Goal: Task Accomplishment & Management: Manage account settings

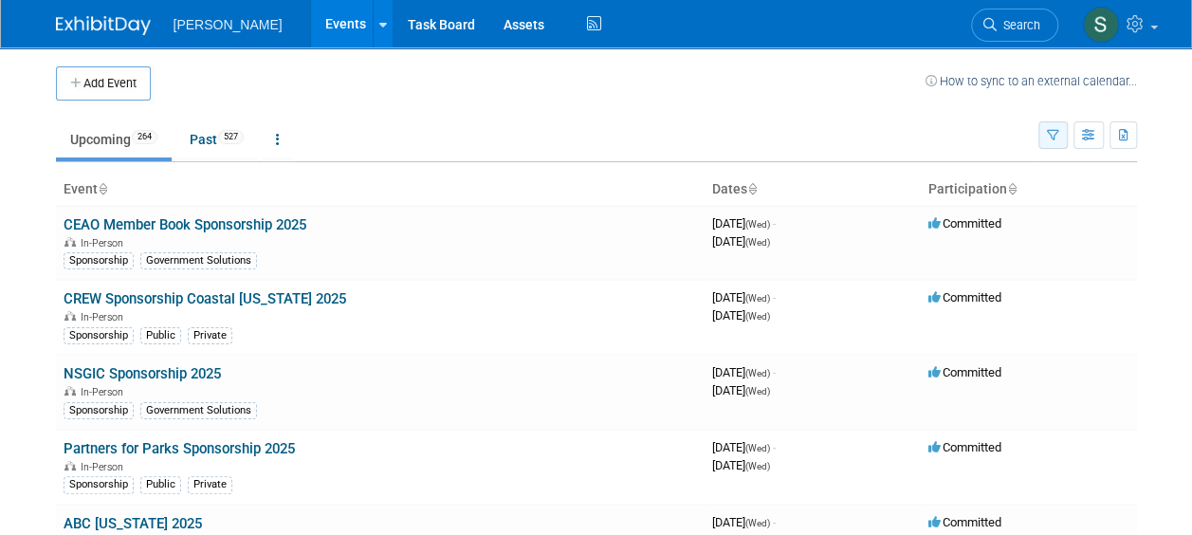
click at [1045, 132] on button "button" at bounding box center [1052, 134] width 29 height 27
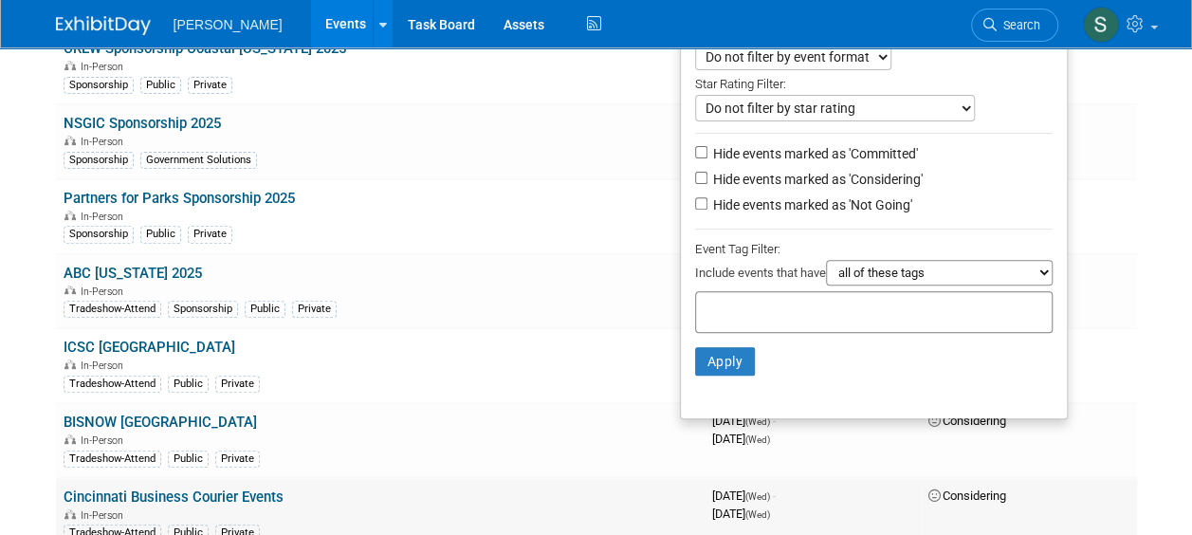
scroll to position [284, 0]
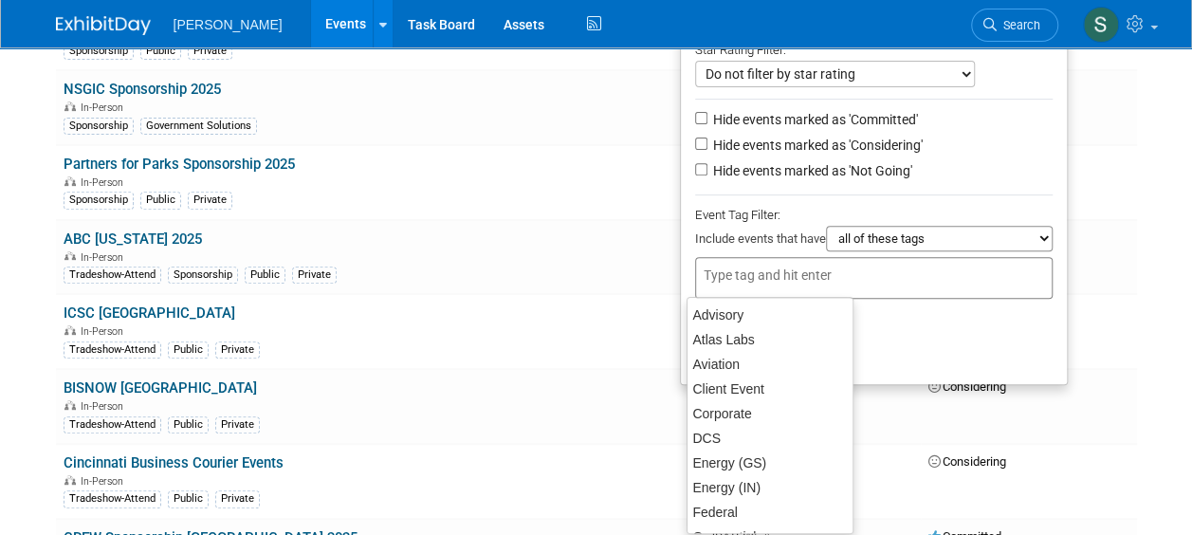
click at [728, 271] on input "text" at bounding box center [780, 274] width 152 height 19
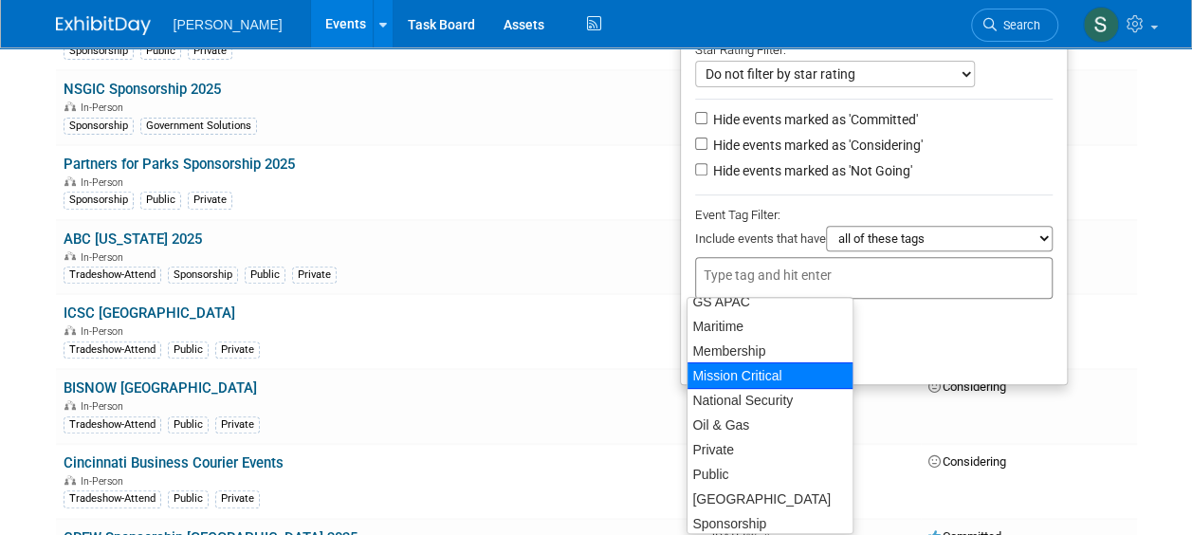
click at [755, 377] on div "Mission Critical" at bounding box center [769, 375] width 167 height 27
type input "Mission Critical"
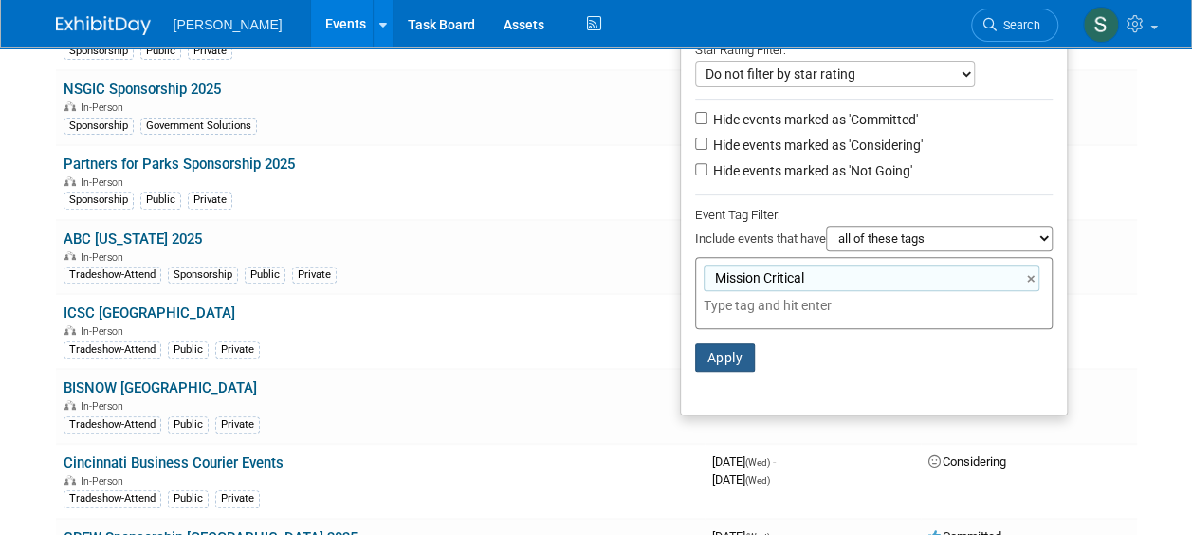
click at [729, 352] on button "Apply" at bounding box center [725, 357] width 61 height 28
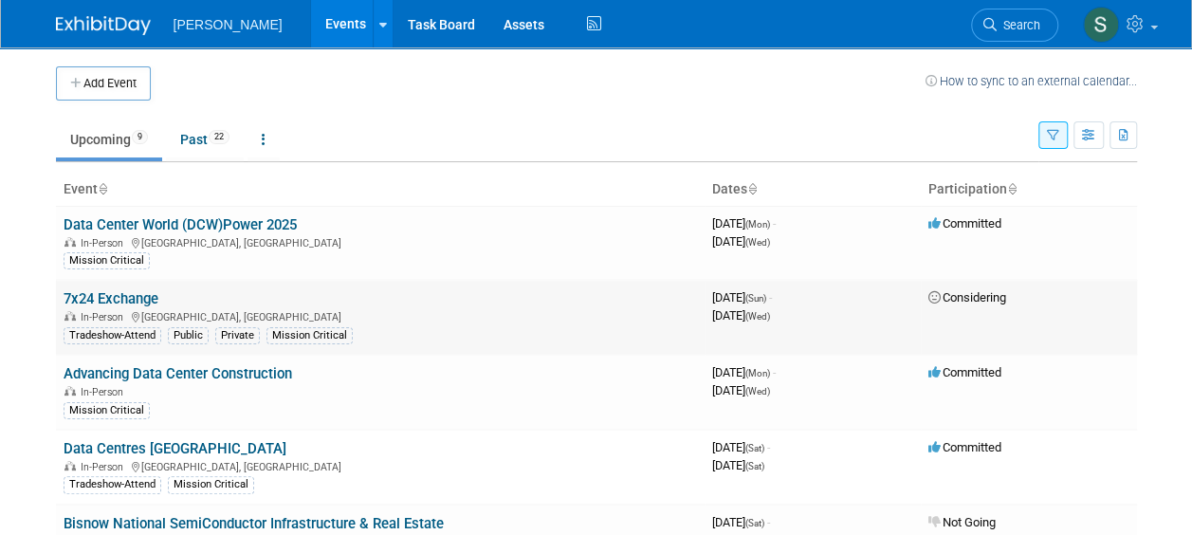
click at [119, 299] on link "7x24 Exchange" at bounding box center [111, 298] width 95 height 17
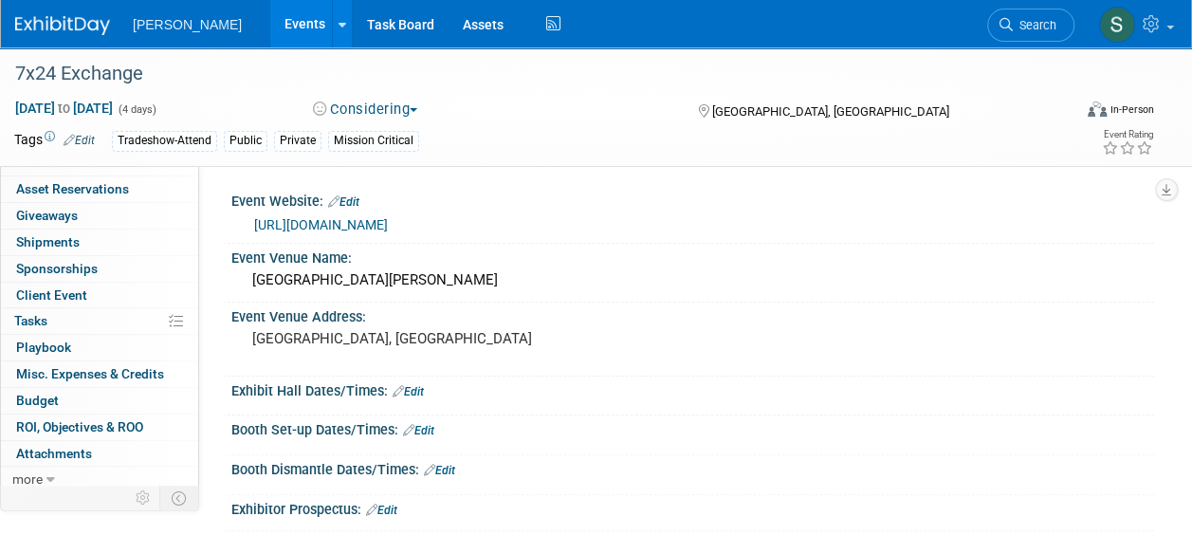
scroll to position [97, 0]
click at [155, 495] on td at bounding box center [143, 497] width 33 height 25
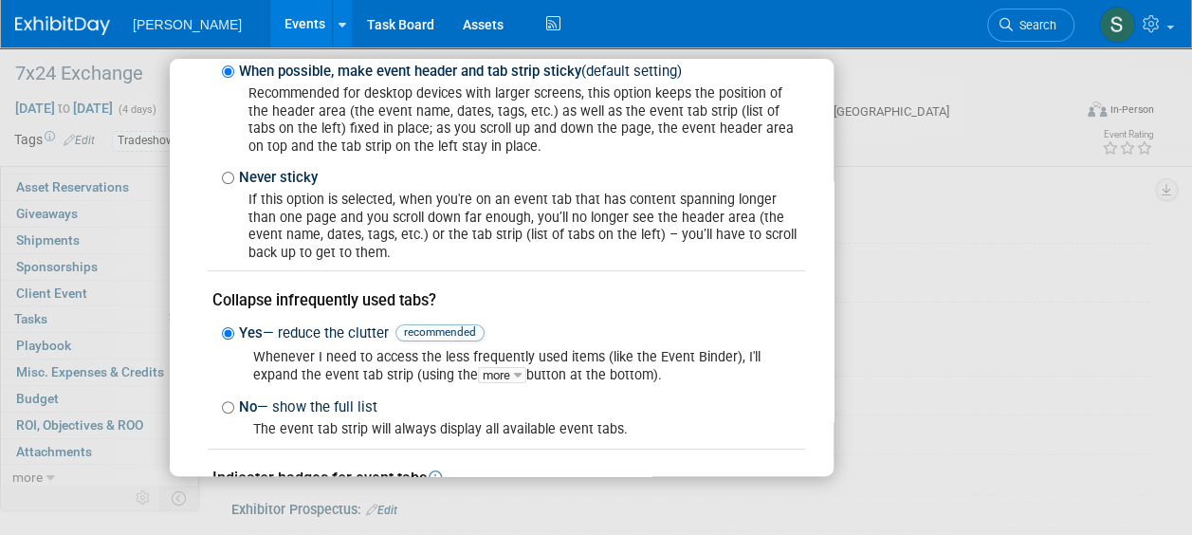
scroll to position [302, 0]
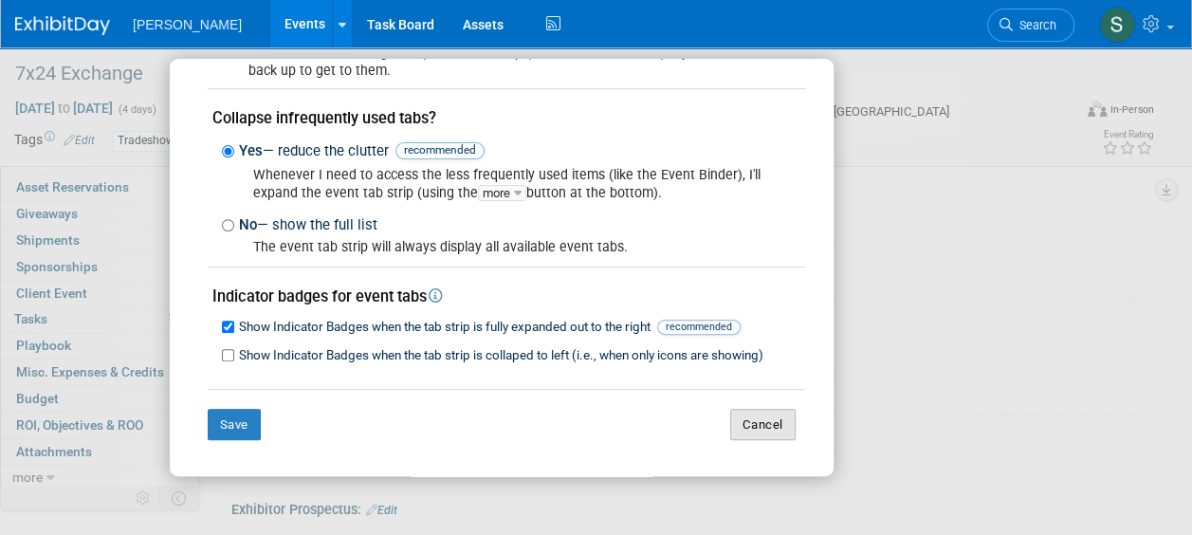
click at [760, 432] on button "Cancel" at bounding box center [762, 425] width 65 height 32
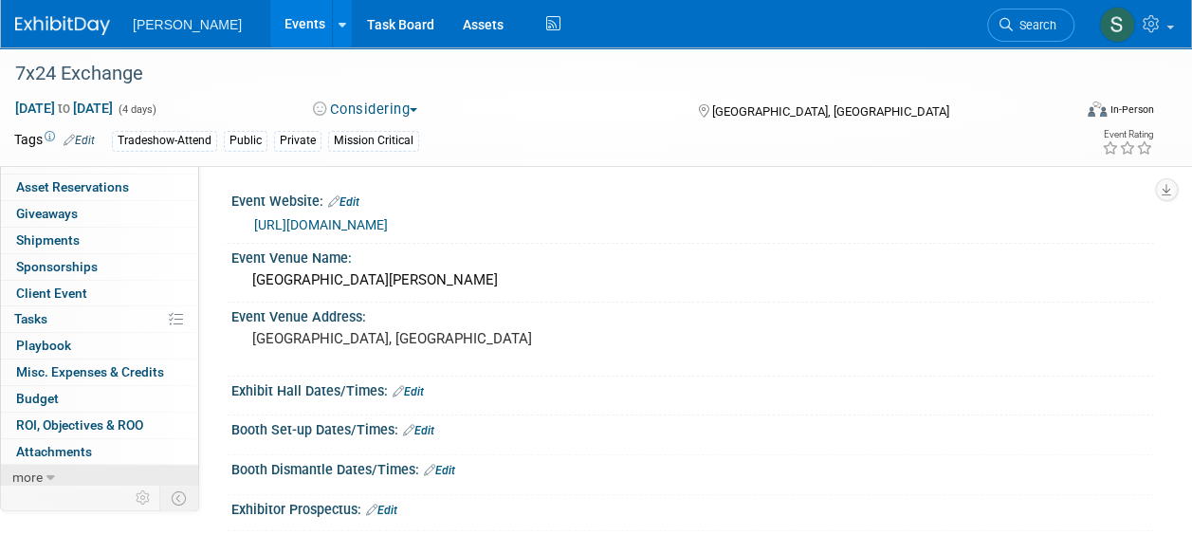
click at [46, 471] on icon at bounding box center [50, 477] width 9 height 13
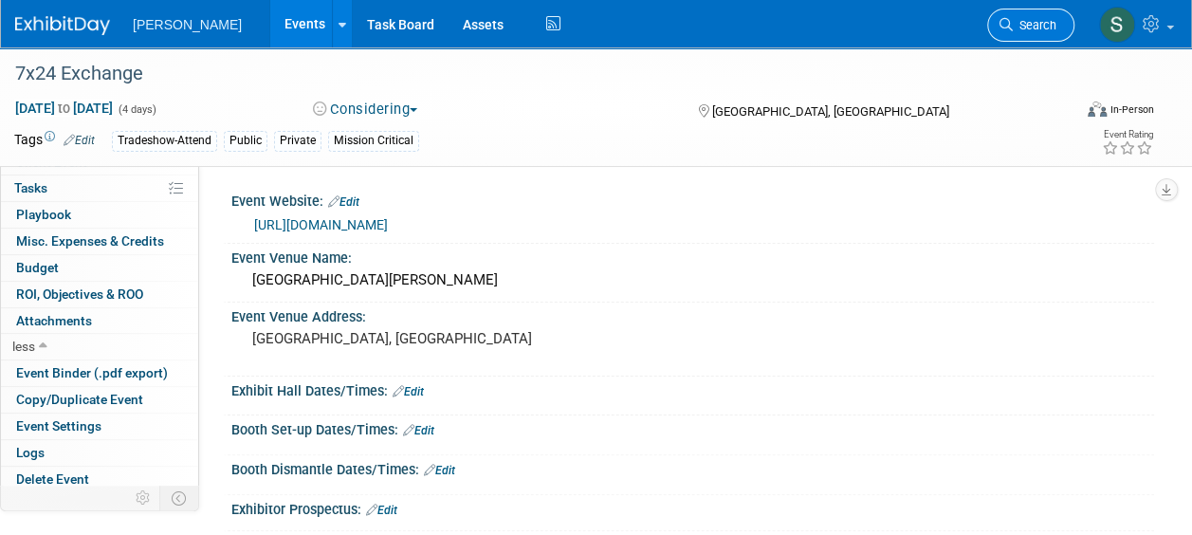
click at [1020, 20] on span "Search" at bounding box center [1035, 25] width 44 height 14
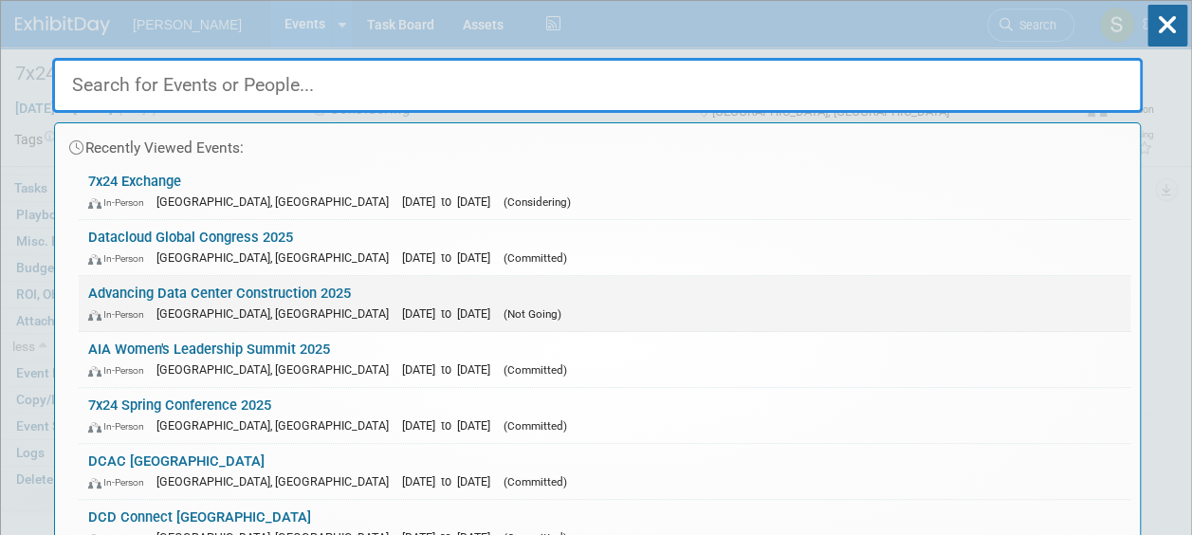
click at [283, 285] on link "Advancing Data Center Construction 2025 In-Person Atlanta, GA Oct 27, 2025 to O…" at bounding box center [604, 303] width 1051 height 55
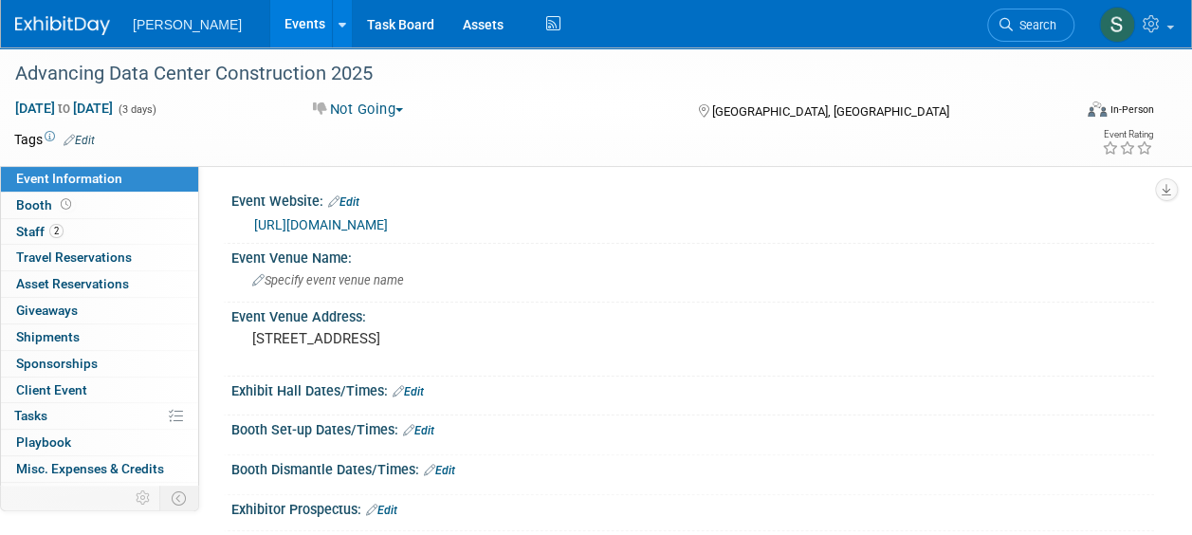
scroll to position [97, 0]
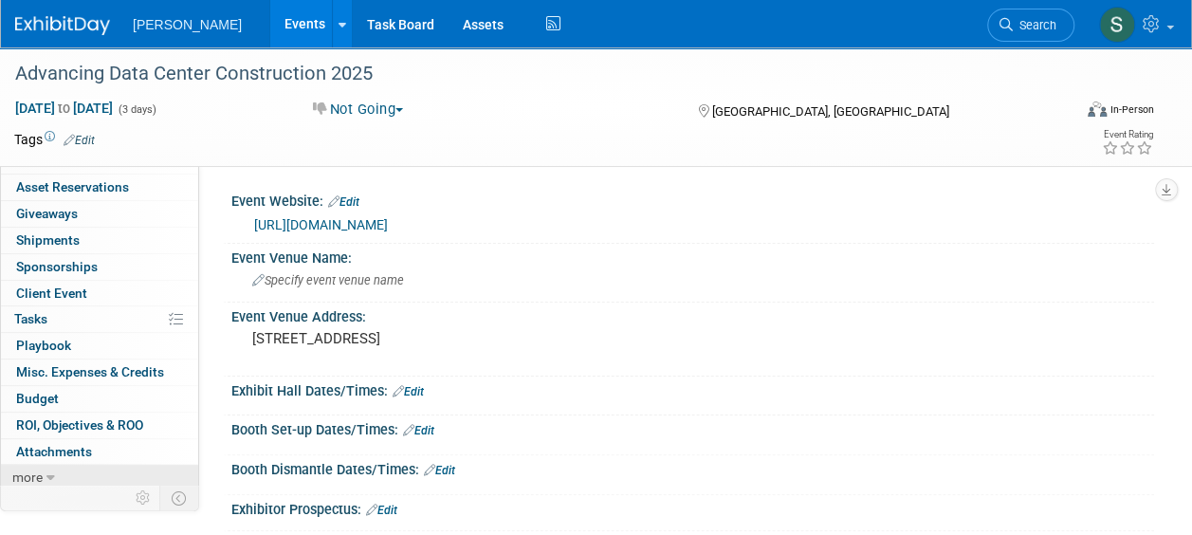
click at [46, 471] on icon at bounding box center [50, 477] width 9 height 13
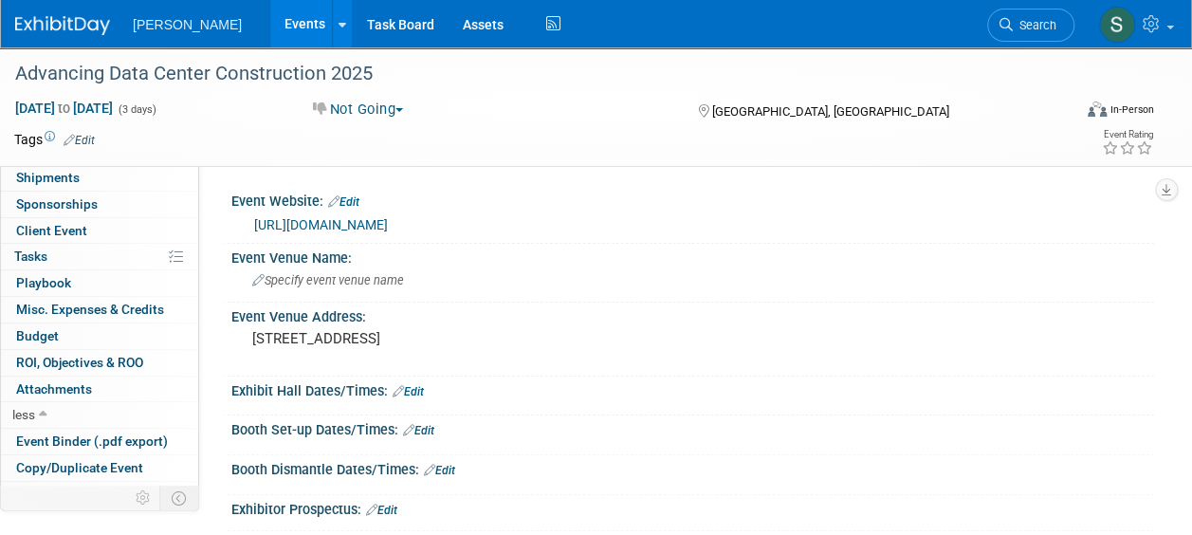
scroll to position [228, 0]
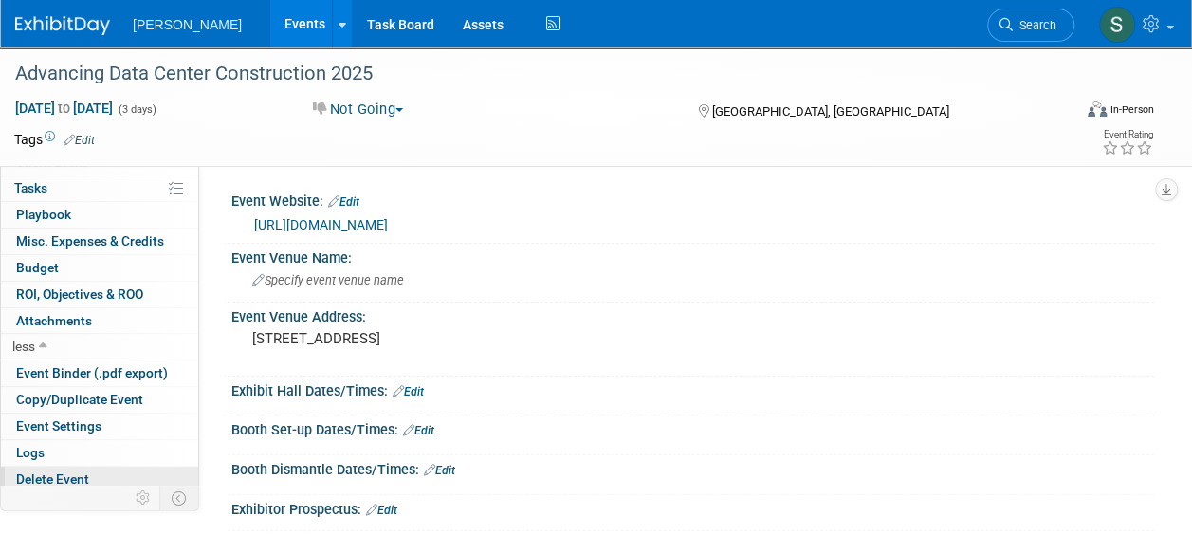
click at [73, 471] on span "Delete Event" at bounding box center [52, 478] width 73 height 15
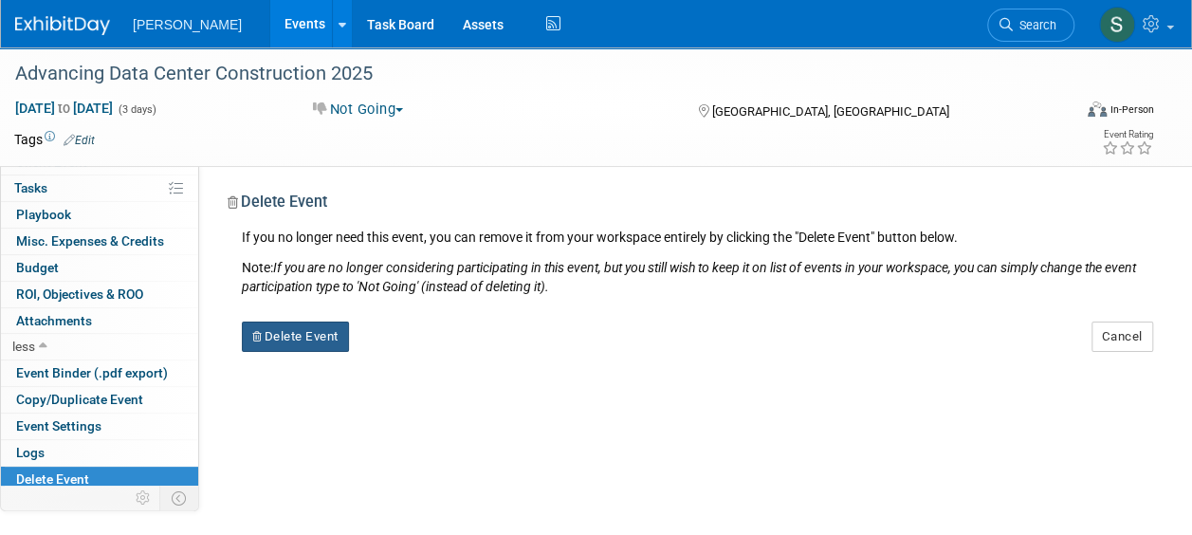
click at [295, 345] on button "Delete Event" at bounding box center [295, 336] width 107 height 30
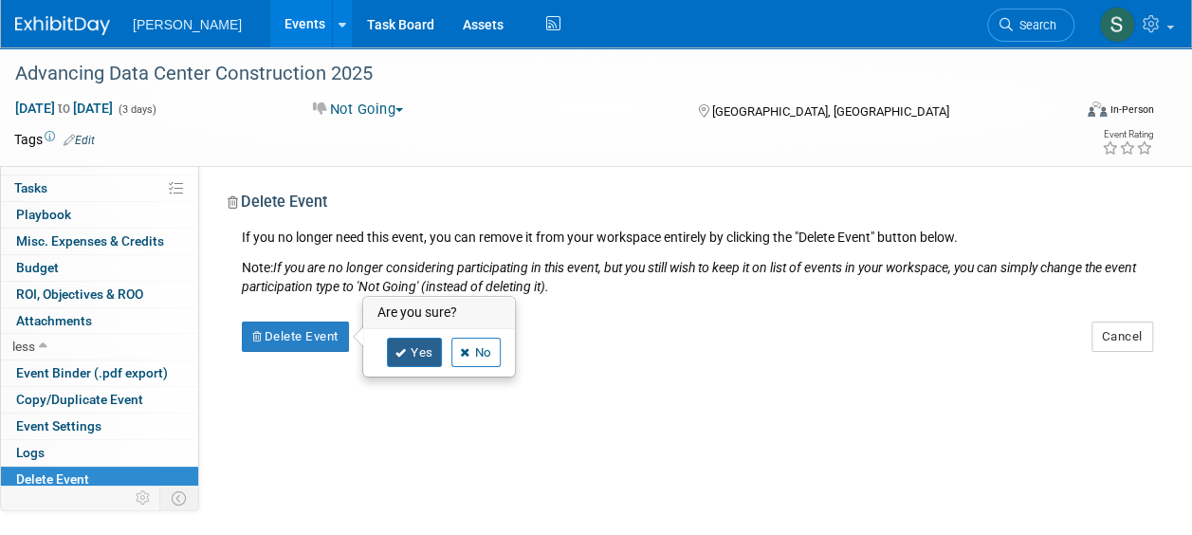
click at [417, 355] on link "Yes" at bounding box center [414, 353] width 55 height 30
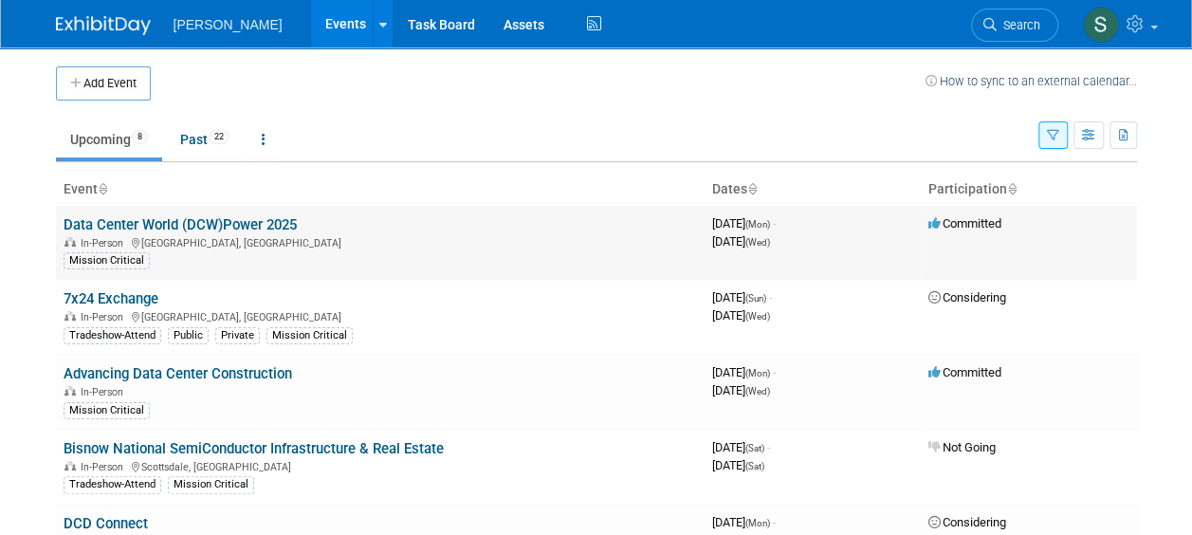
click at [135, 225] on link "Data Center World (DCW)Power 2025" at bounding box center [180, 224] width 233 height 17
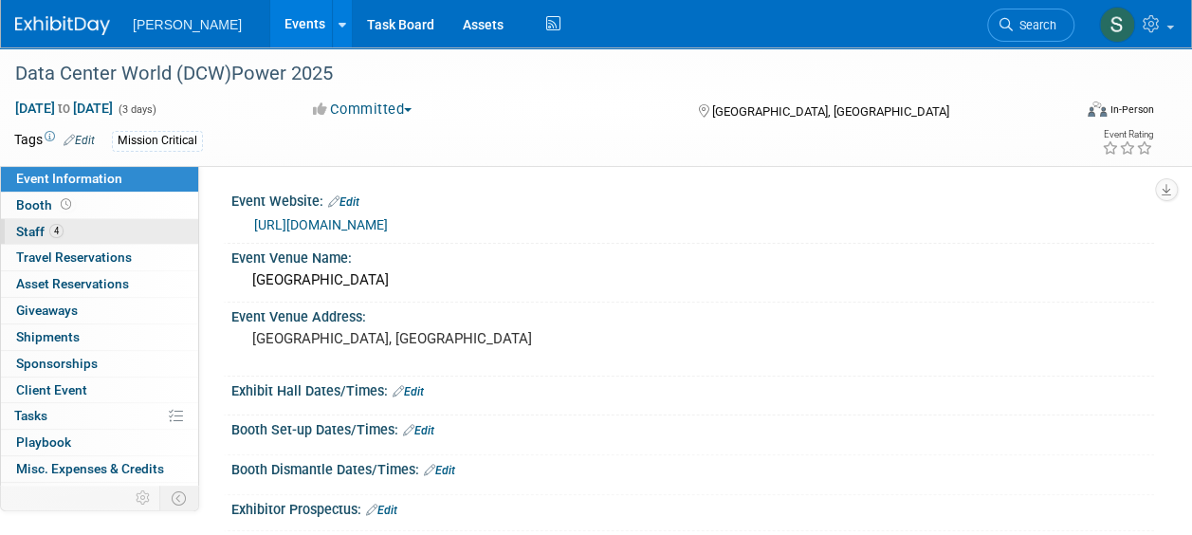
click at [41, 228] on span "Staff 4" at bounding box center [39, 231] width 47 height 15
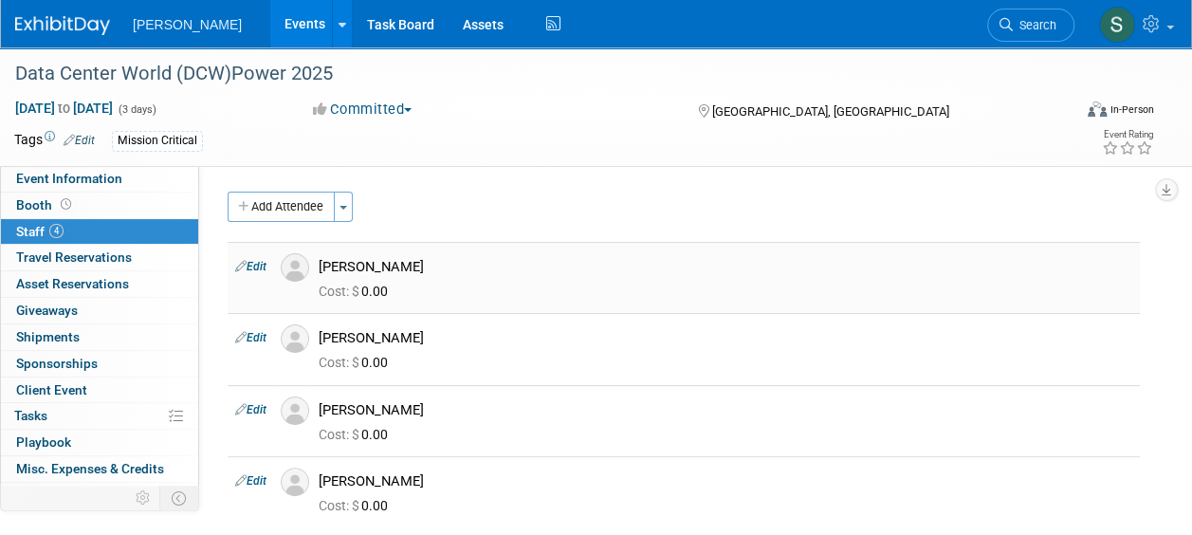
click at [247, 265] on link "Edit" at bounding box center [250, 266] width 31 height 13
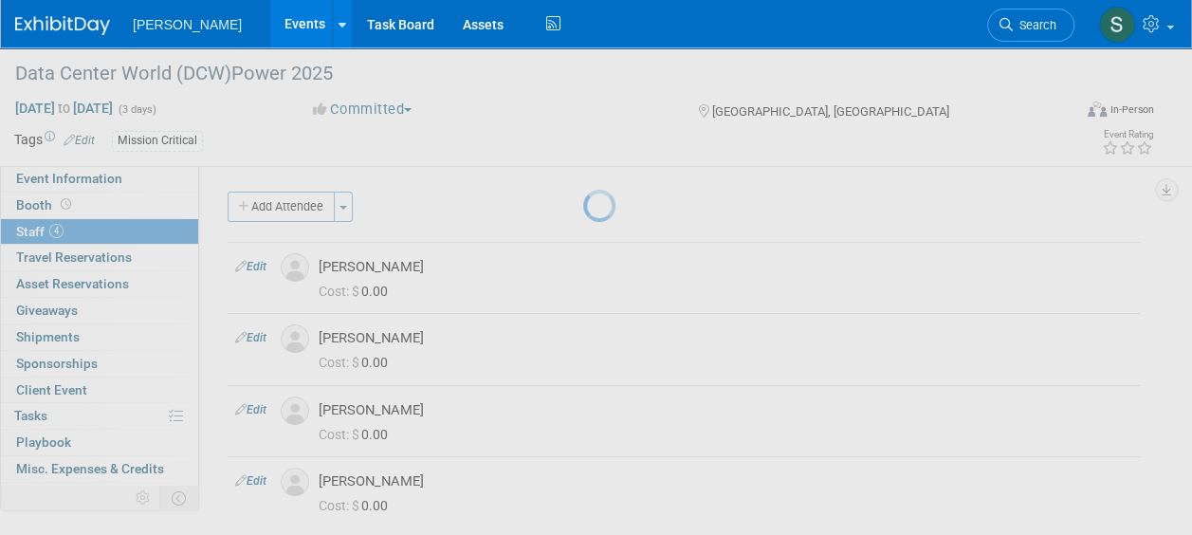
select select "a51188b3-e01e-4bb2-9f45-3d9196454c8b"
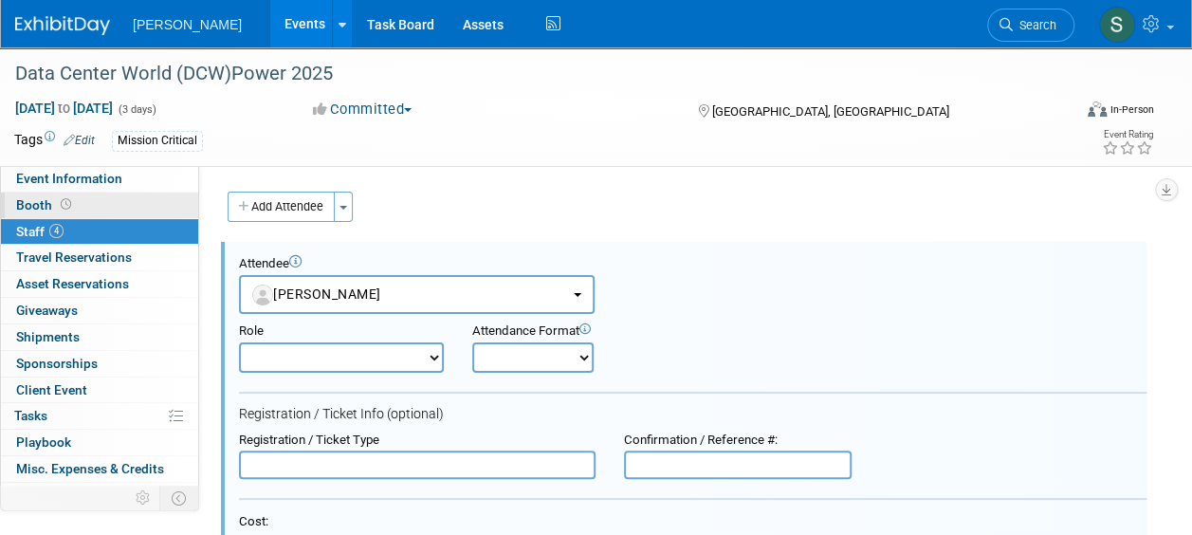
click at [40, 207] on span "Booth" at bounding box center [45, 204] width 59 height 15
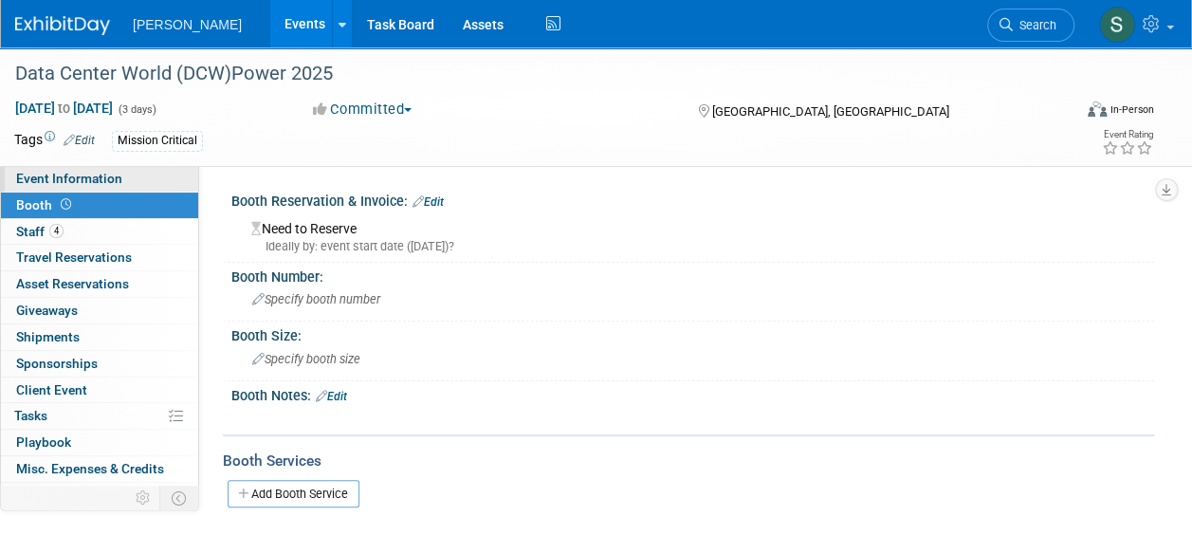
click at [78, 181] on span "Event Information" at bounding box center [69, 178] width 106 height 15
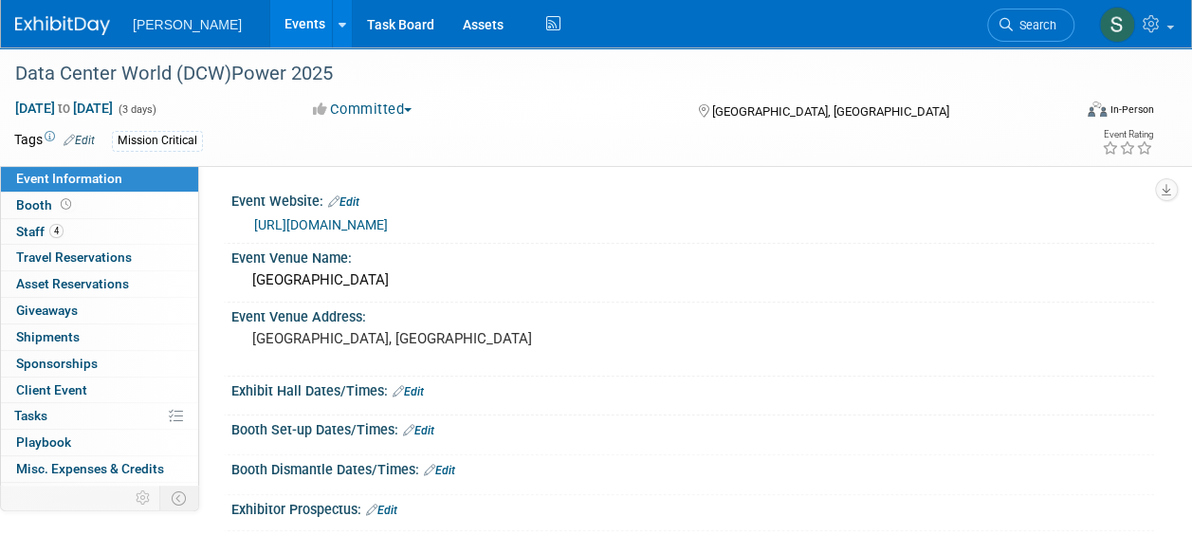
click at [59, 22] on img at bounding box center [62, 25] width 95 height 19
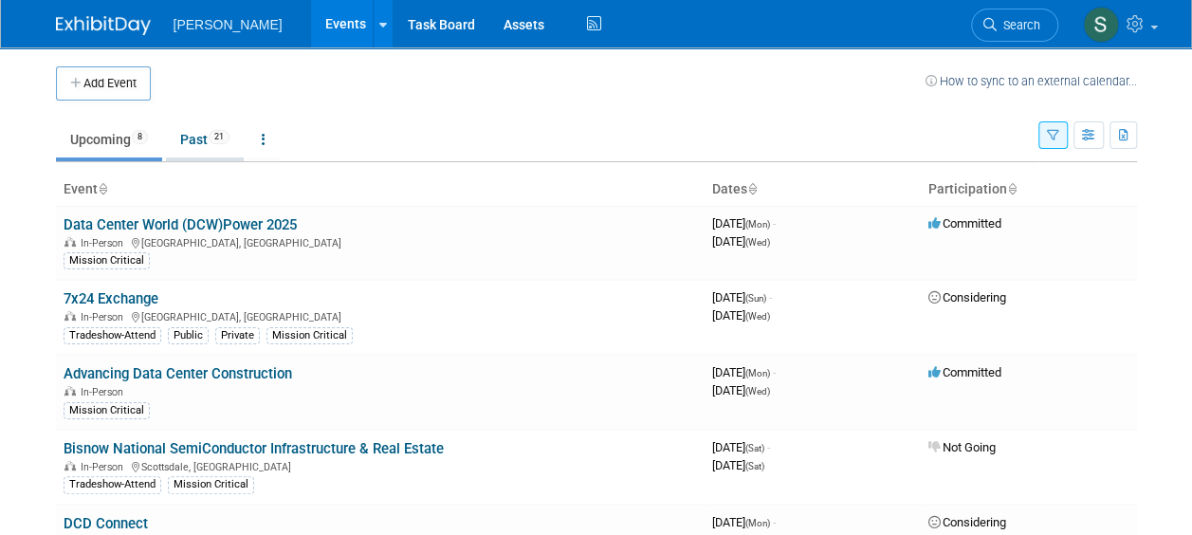
click at [191, 142] on link "Past 21" at bounding box center [205, 139] width 78 height 36
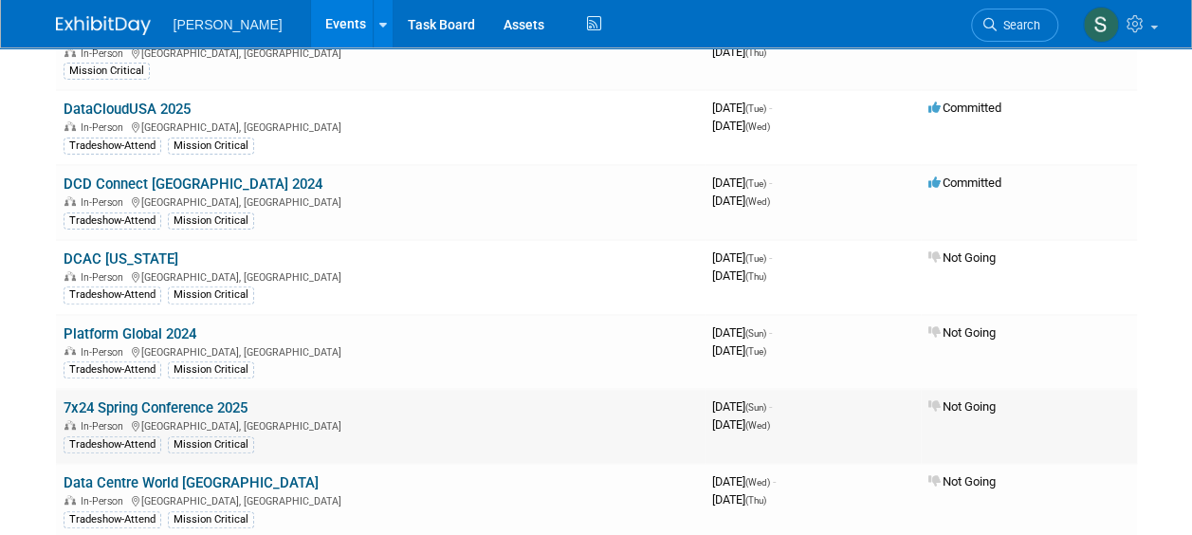
scroll to position [284, 0]
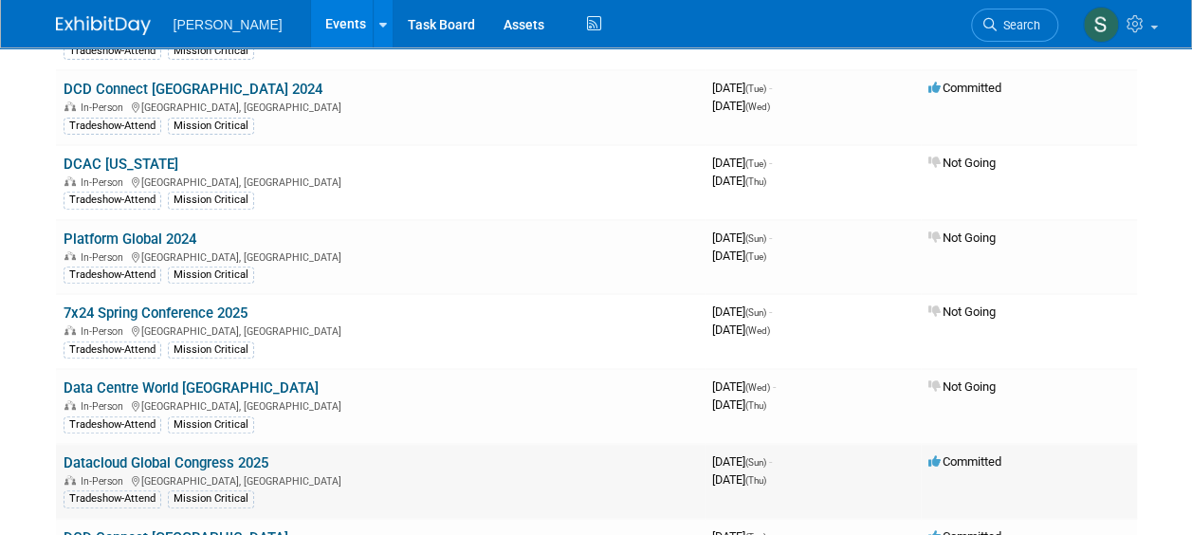
click at [214, 456] on link "Datacloud Global Congress 2025" at bounding box center [166, 462] width 205 height 17
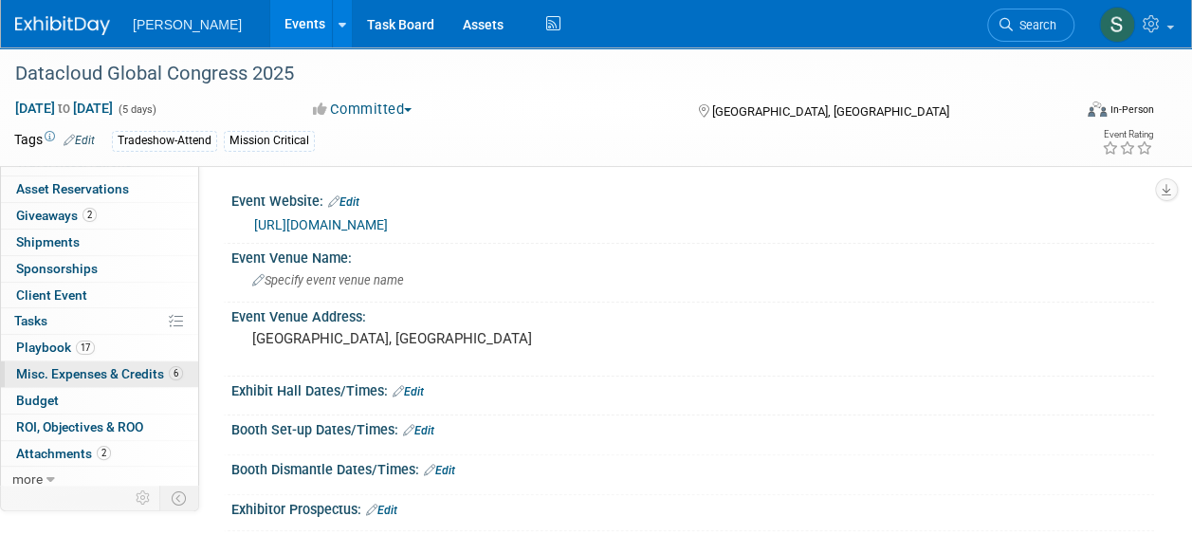
scroll to position [97, 0]
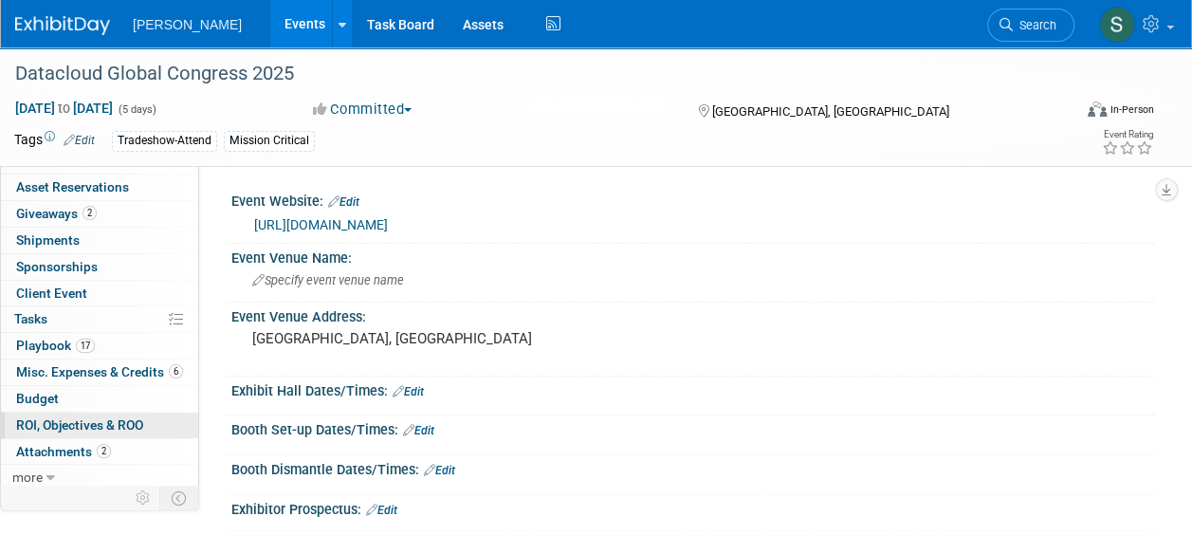
click at [49, 422] on span "ROI, Objectives & ROO 0" at bounding box center [79, 424] width 127 height 15
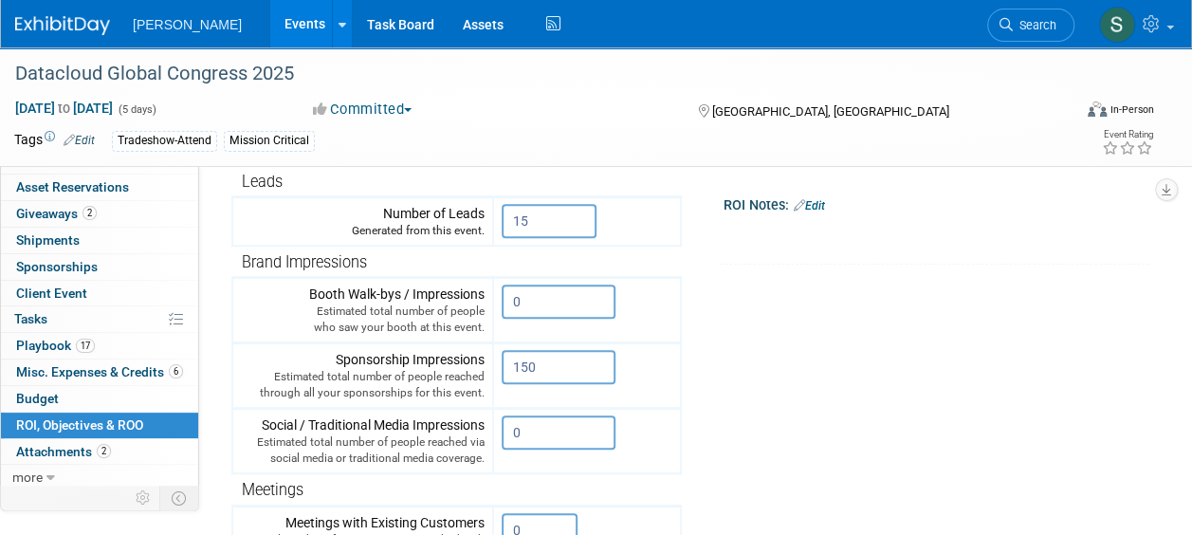
scroll to position [284, 0]
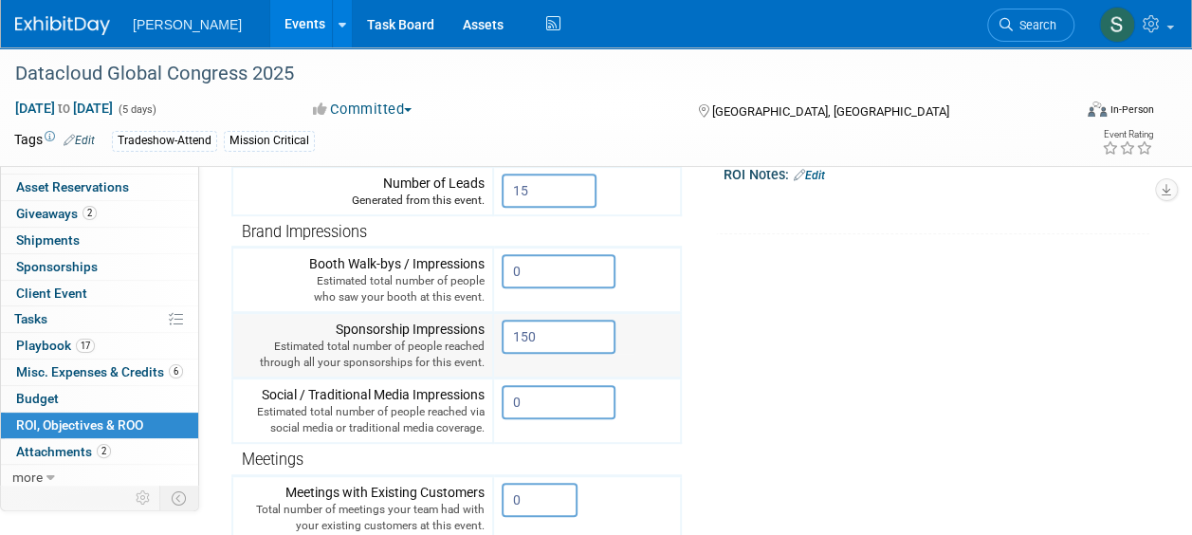
click at [561, 348] on input "150" at bounding box center [559, 337] width 114 height 34
click at [516, 407] on input "0" at bounding box center [559, 402] width 114 height 34
